Goal: Information Seeking & Learning: Check status

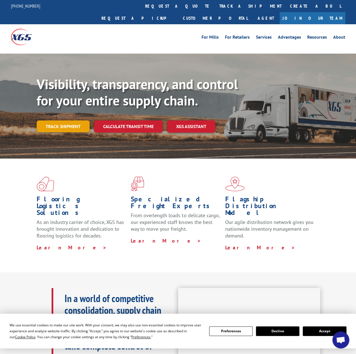
click at [66, 120] on link "Track shipment" at bounding box center [63, 126] width 53 height 12
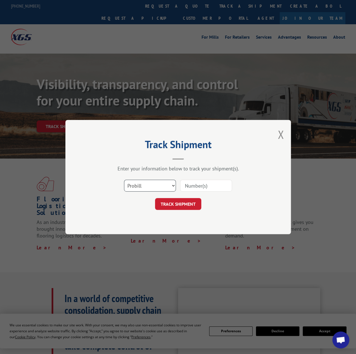
click at [173, 184] on select "Select category... Probill BOL PO" at bounding box center [150, 186] width 52 height 12
select select "po"
click at [124, 180] on select "Select category... Probill BOL PO" at bounding box center [150, 186] width 52 height 12
click at [198, 186] on input at bounding box center [206, 186] width 52 height 12
type input "297491347"
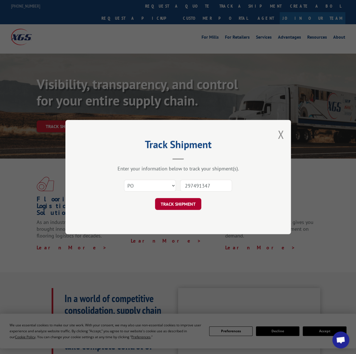
click at [176, 204] on button "TRACK SHIPMENT" at bounding box center [178, 204] width 46 height 12
